Goal: Task Accomplishment & Management: Manage account settings

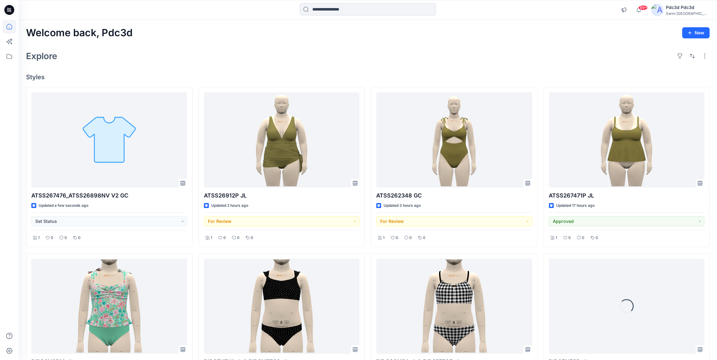
click at [226, 43] on div "Welcome back, Pdc3d New Explore Styles ATSS267476_ATSS26898NV V2 GC Updated a f…" at bounding box center [368, 315] width 698 height 590
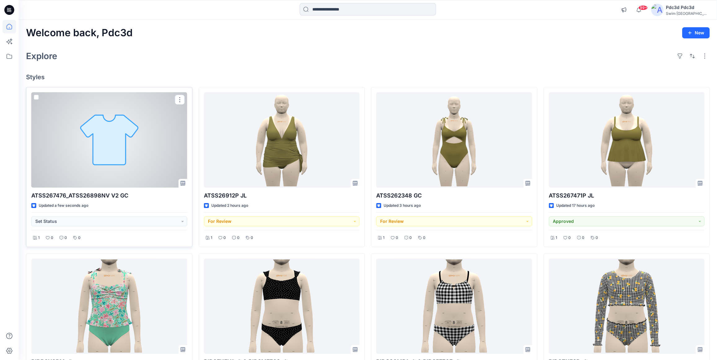
click at [134, 158] on div at bounding box center [109, 139] width 156 height 95
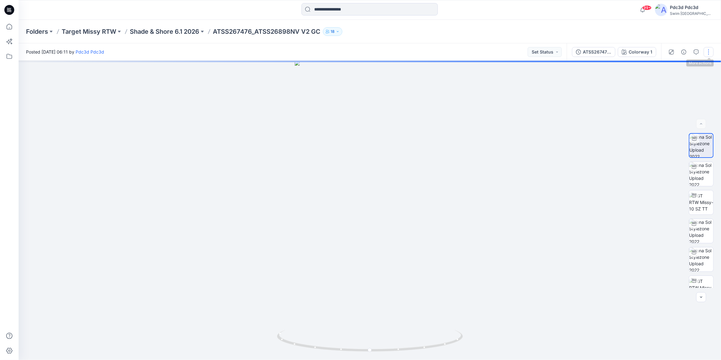
click at [708, 52] on button "button" at bounding box center [709, 52] width 10 height 10
click at [663, 84] on button "Edit" at bounding box center [682, 83] width 57 height 11
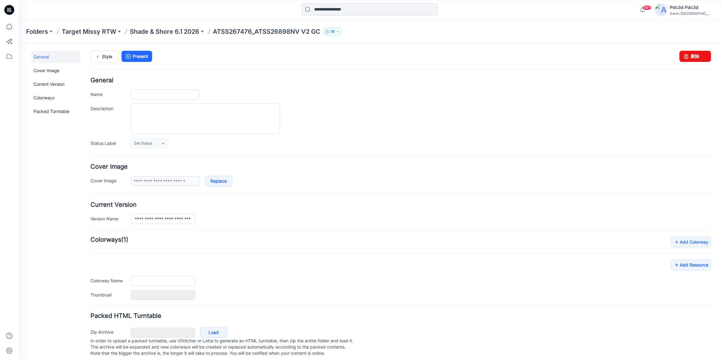
type input "**********"
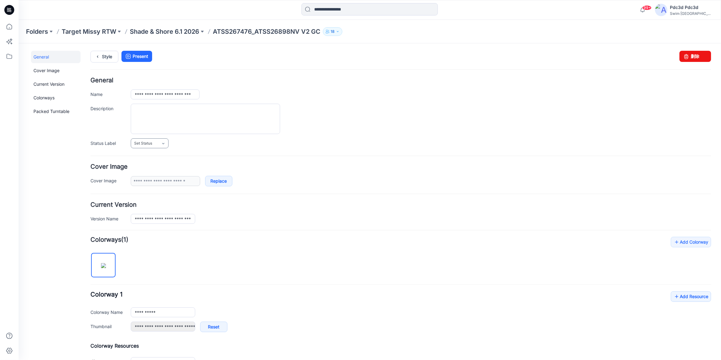
click at [165, 145] on icon at bounding box center [163, 143] width 5 height 5
click at [168, 172] on link "For Review" at bounding box center [157, 169] width 50 height 13
click at [381, 182] on div "**********" at bounding box center [421, 181] width 580 height 11
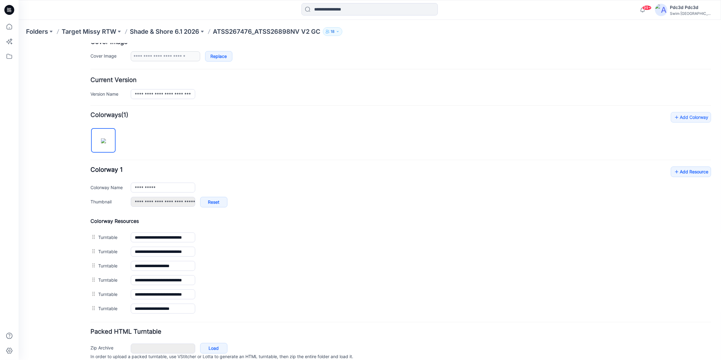
scroll to position [141, 0]
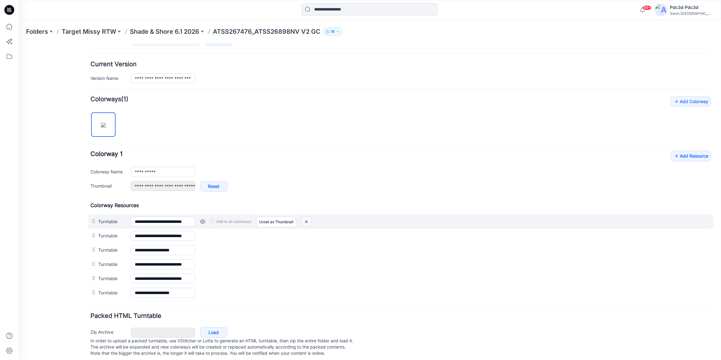
drag, startPoint x: 304, startPoint y: 223, endPoint x: 400, endPoint y: 69, distance: 181.4
click at [304, 223] on img at bounding box center [307, 222] width 10 height 10
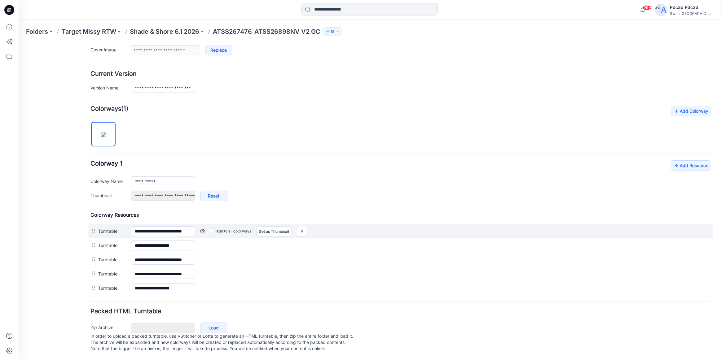
type input "**********"
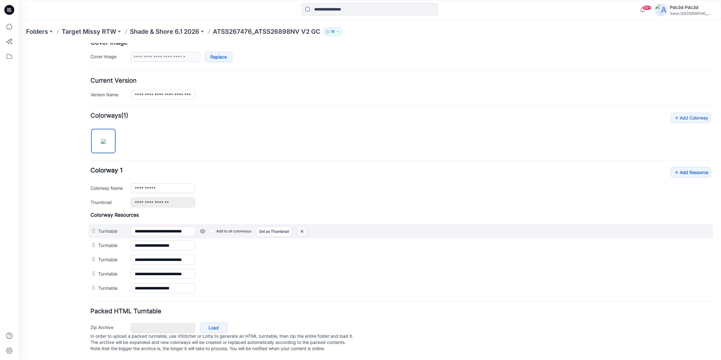
drag, startPoint x: 304, startPoint y: 226, endPoint x: 406, endPoint y: 66, distance: 189.5
click at [304, 226] on img at bounding box center [302, 231] width 10 height 10
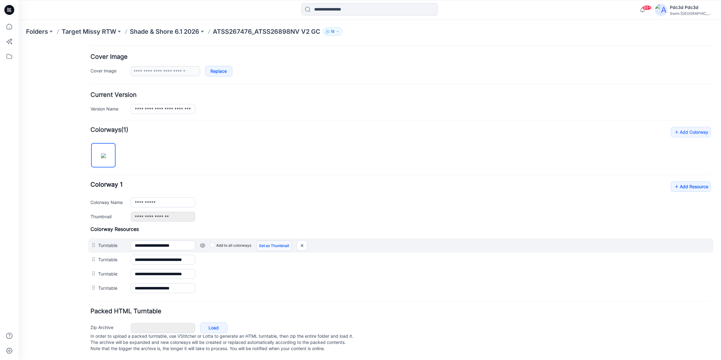
scroll to position [116, 0]
drag, startPoint x: 302, startPoint y: 240, endPoint x: 407, endPoint y: 68, distance: 202.1
click at [302, 240] on img at bounding box center [302, 245] width 10 height 10
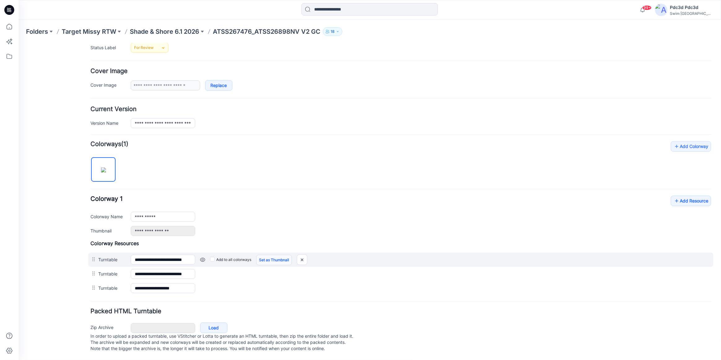
scroll to position [102, 0]
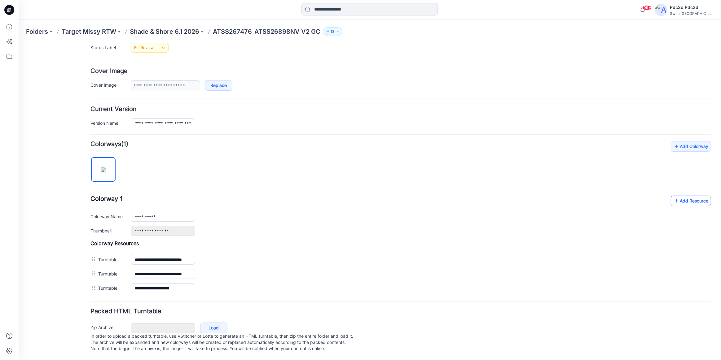
click at [671, 196] on link "Add Resource" at bounding box center [691, 201] width 40 height 11
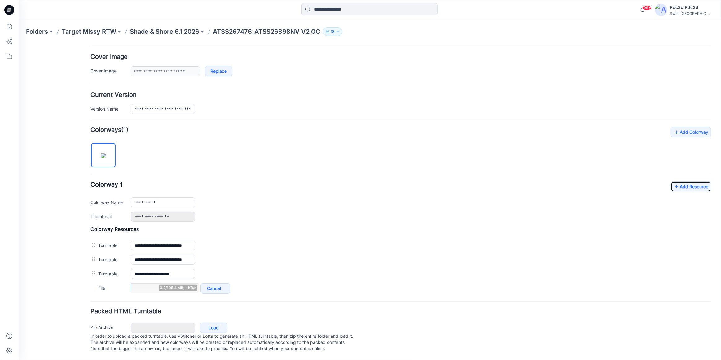
scroll to position [116, 0]
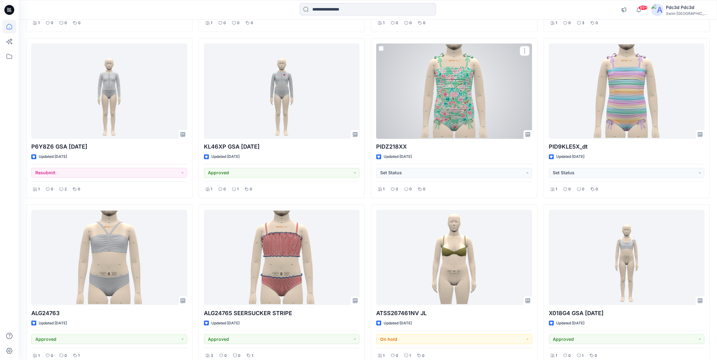
scroll to position [748, 0]
